Goal: Information Seeking & Learning: Find specific fact

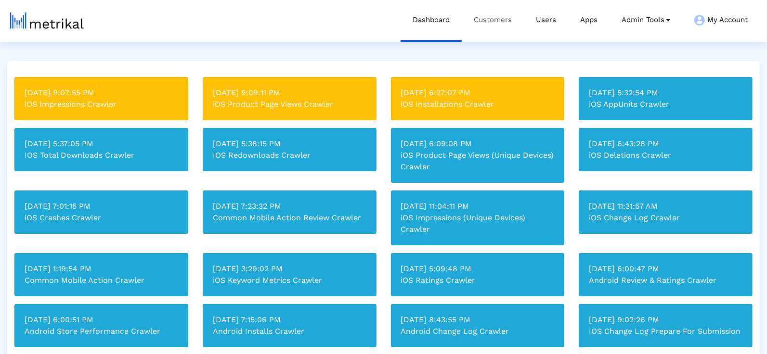
click at [478, 28] on link "Customers" at bounding box center [493, 20] width 62 height 40
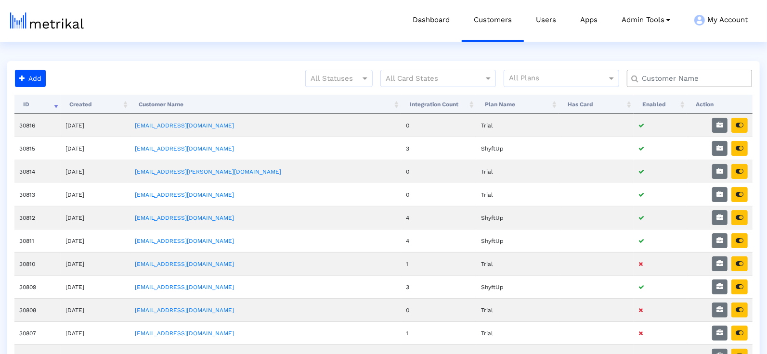
click at [672, 76] on input "text" at bounding box center [691, 79] width 113 height 10
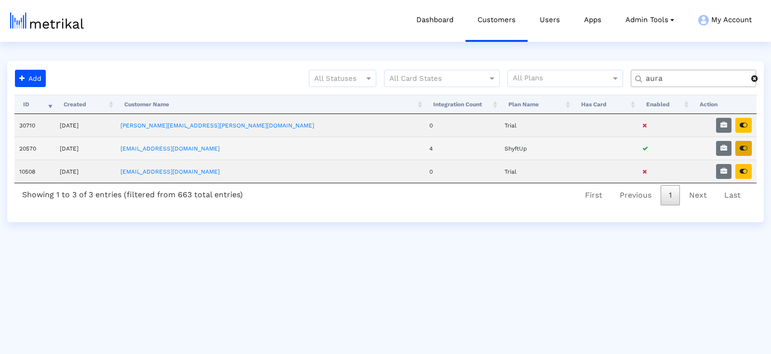
type input "aura"
click at [749, 147] on button "button" at bounding box center [743, 148] width 16 height 15
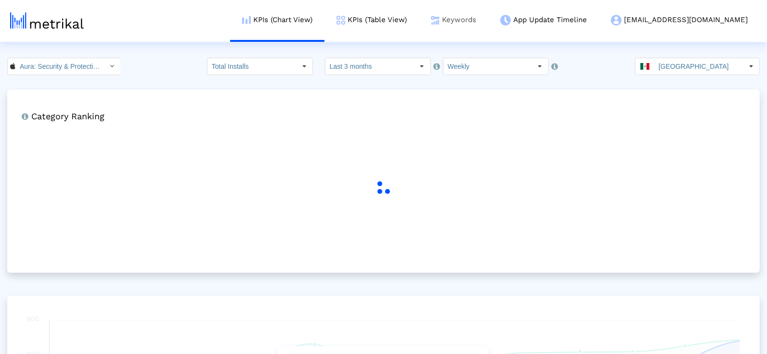
click at [488, 18] on link "Keywords" at bounding box center [453, 20] width 69 height 40
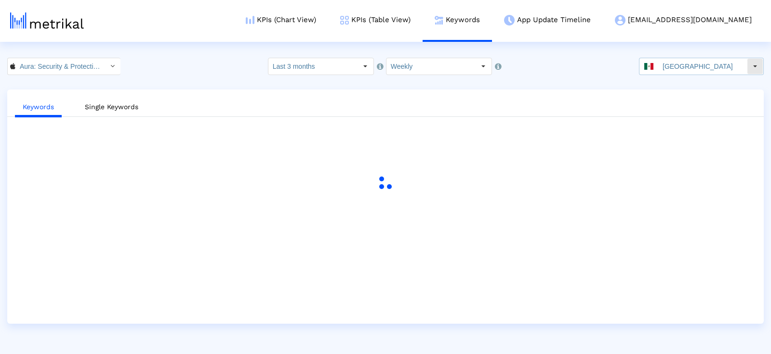
click at [669, 65] on input "Mexico" at bounding box center [702, 66] width 89 height 16
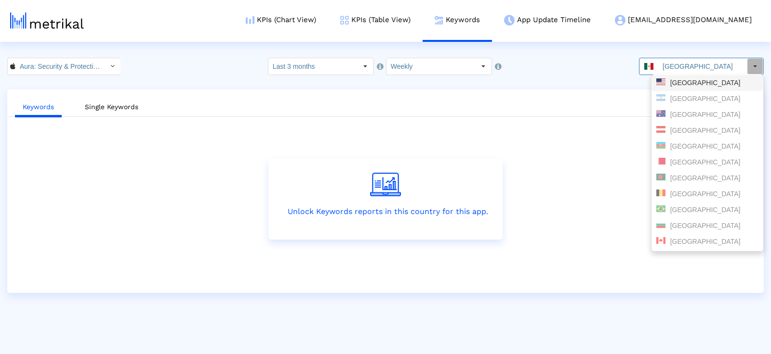
click at [673, 79] on div "United States" at bounding box center [707, 83] width 102 height 9
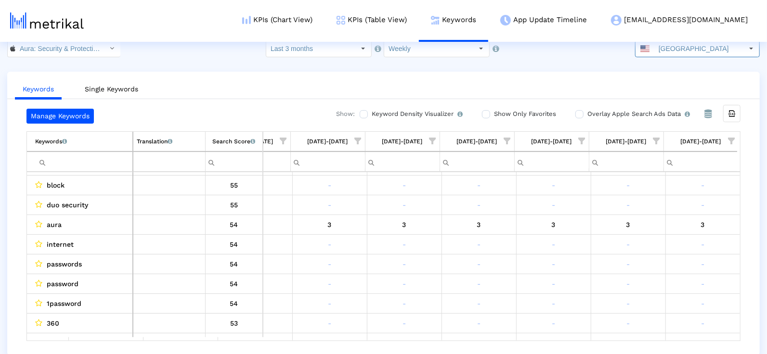
click at [118, 162] on input "Filter cell" at bounding box center [83, 162] width 97 height 16
type input "o"
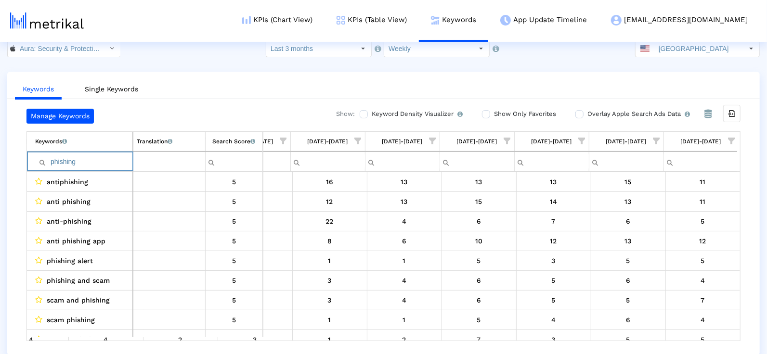
click at [63, 160] on input "phishing" at bounding box center [83, 162] width 97 height 16
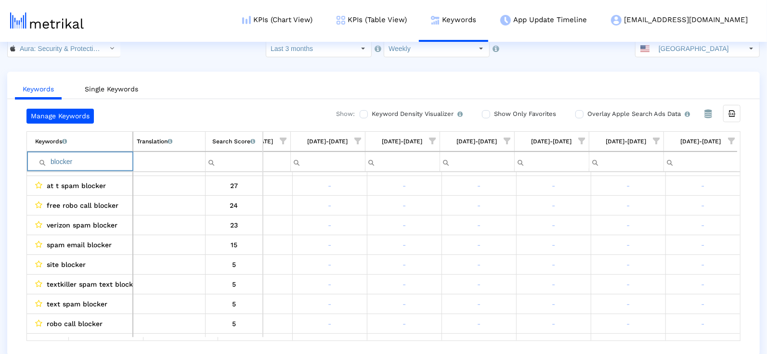
click at [77, 159] on input "blocker" at bounding box center [83, 162] width 97 height 16
click at [77, 158] on input "blocker" at bounding box center [83, 162] width 97 height 16
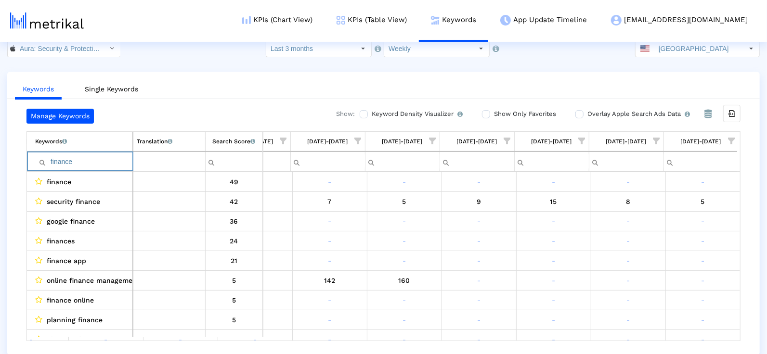
click at [82, 161] on input "finance" at bounding box center [83, 162] width 97 height 16
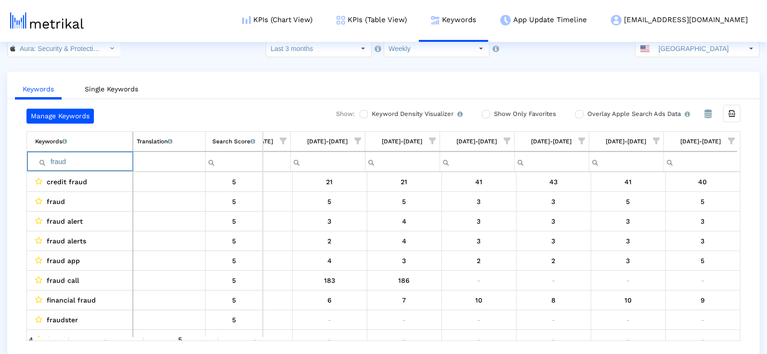
click at [117, 157] on input "fraud" at bounding box center [83, 162] width 97 height 16
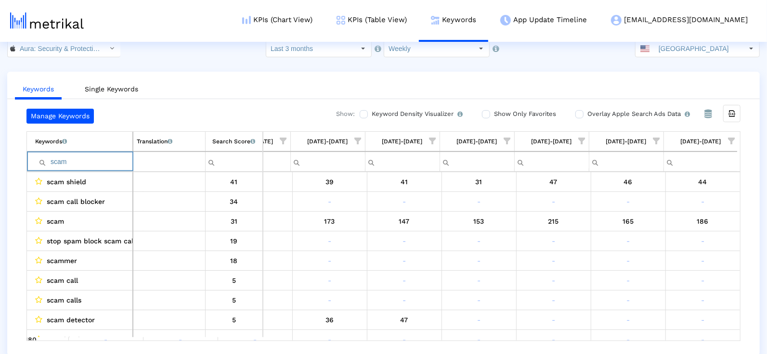
click at [59, 164] on input "scam" at bounding box center [83, 162] width 97 height 16
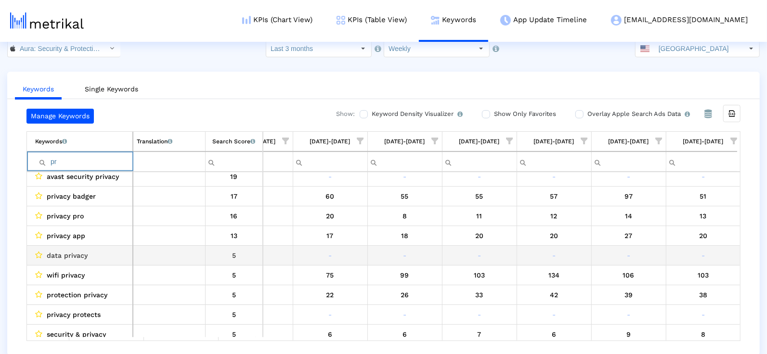
type input "p"
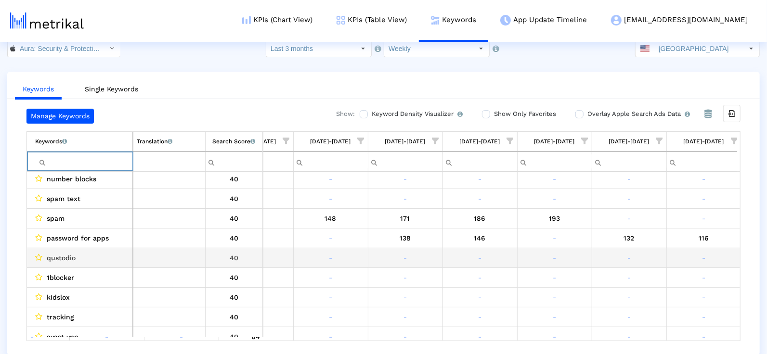
click at [73, 257] on span "qustodio" at bounding box center [61, 258] width 29 height 13
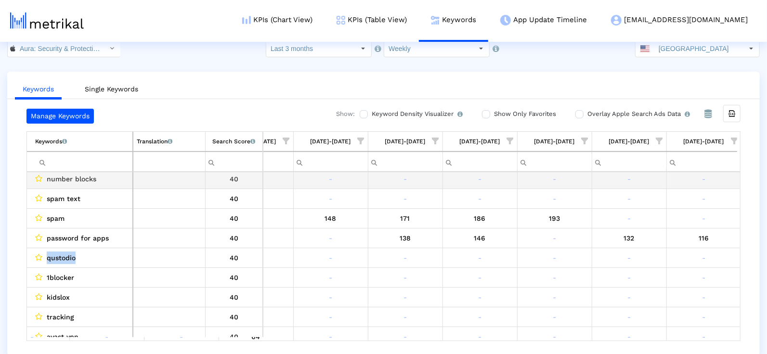
copy span "qustodio"
